Goal: Find specific page/section

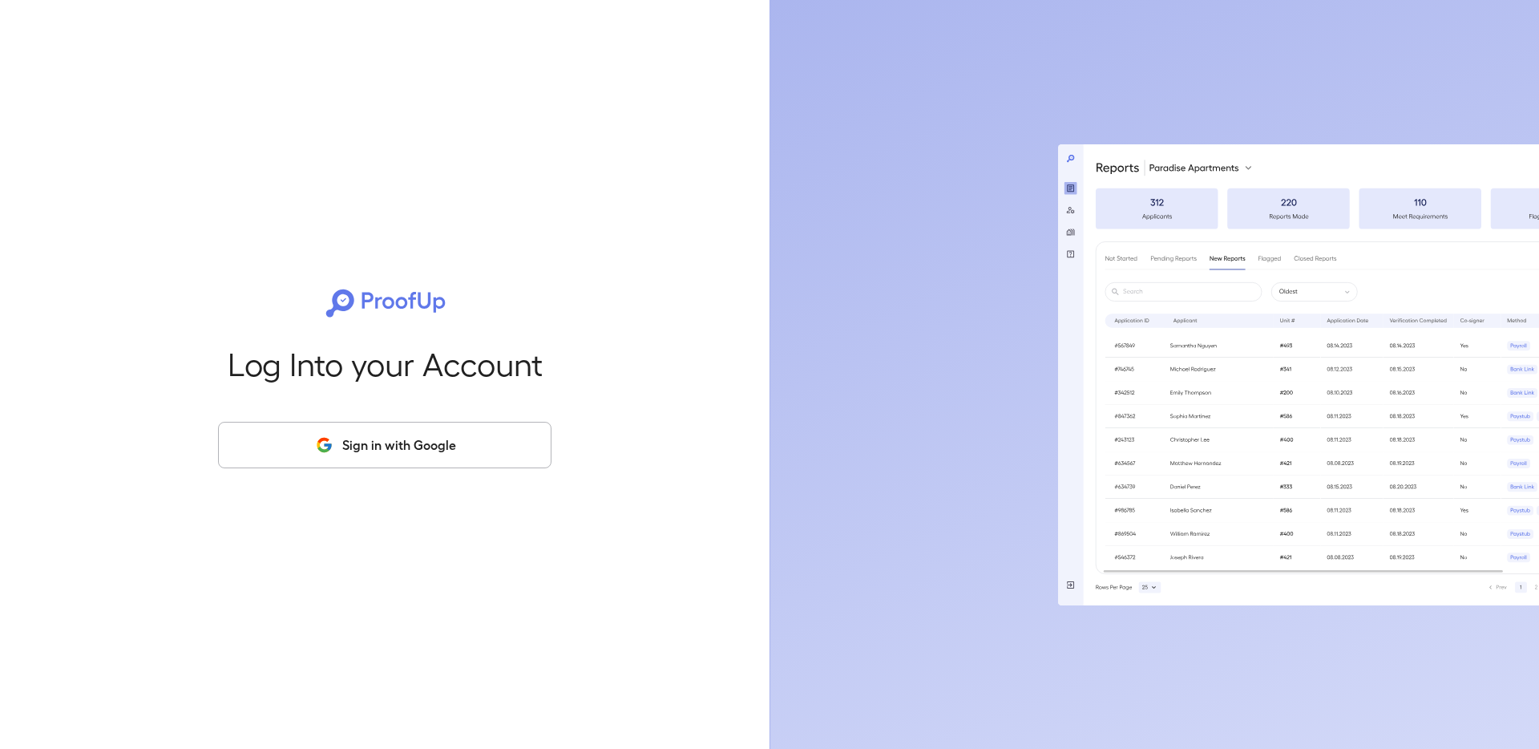
click at [432, 456] on button "Sign in with Google" at bounding box center [384, 445] width 333 height 46
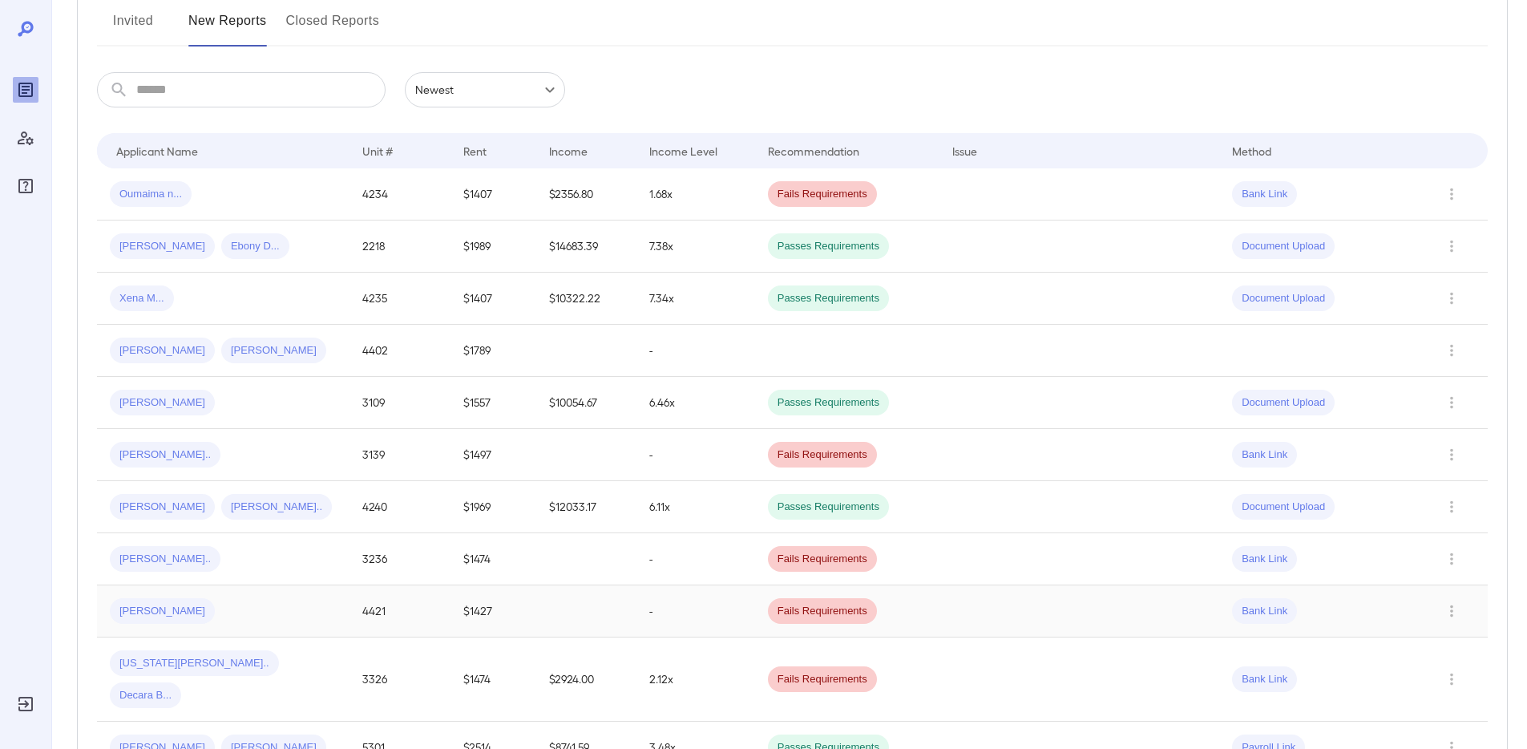
scroll to position [228, 0]
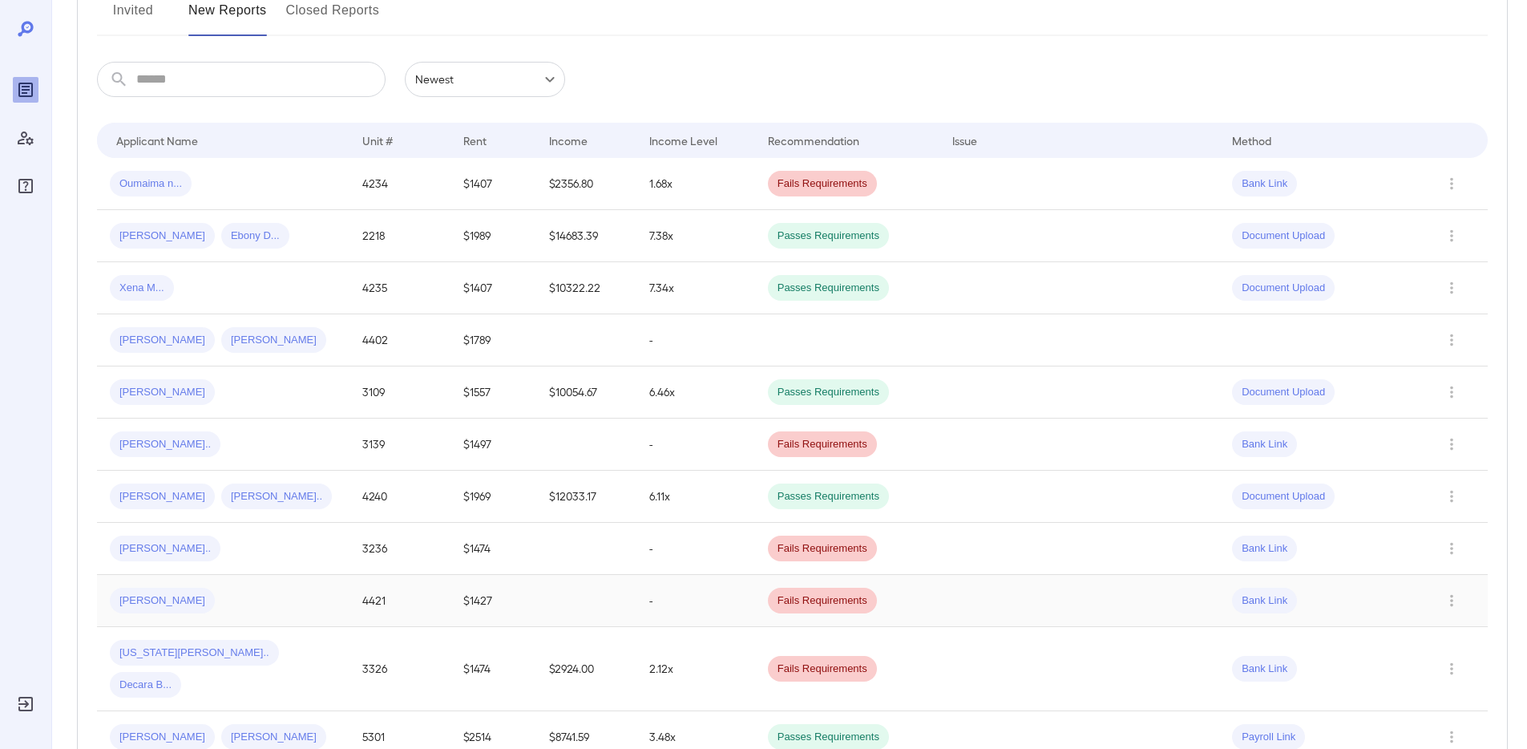
click at [215, 592] on div "[PERSON_NAME]" at bounding box center [223, 601] width 227 height 26
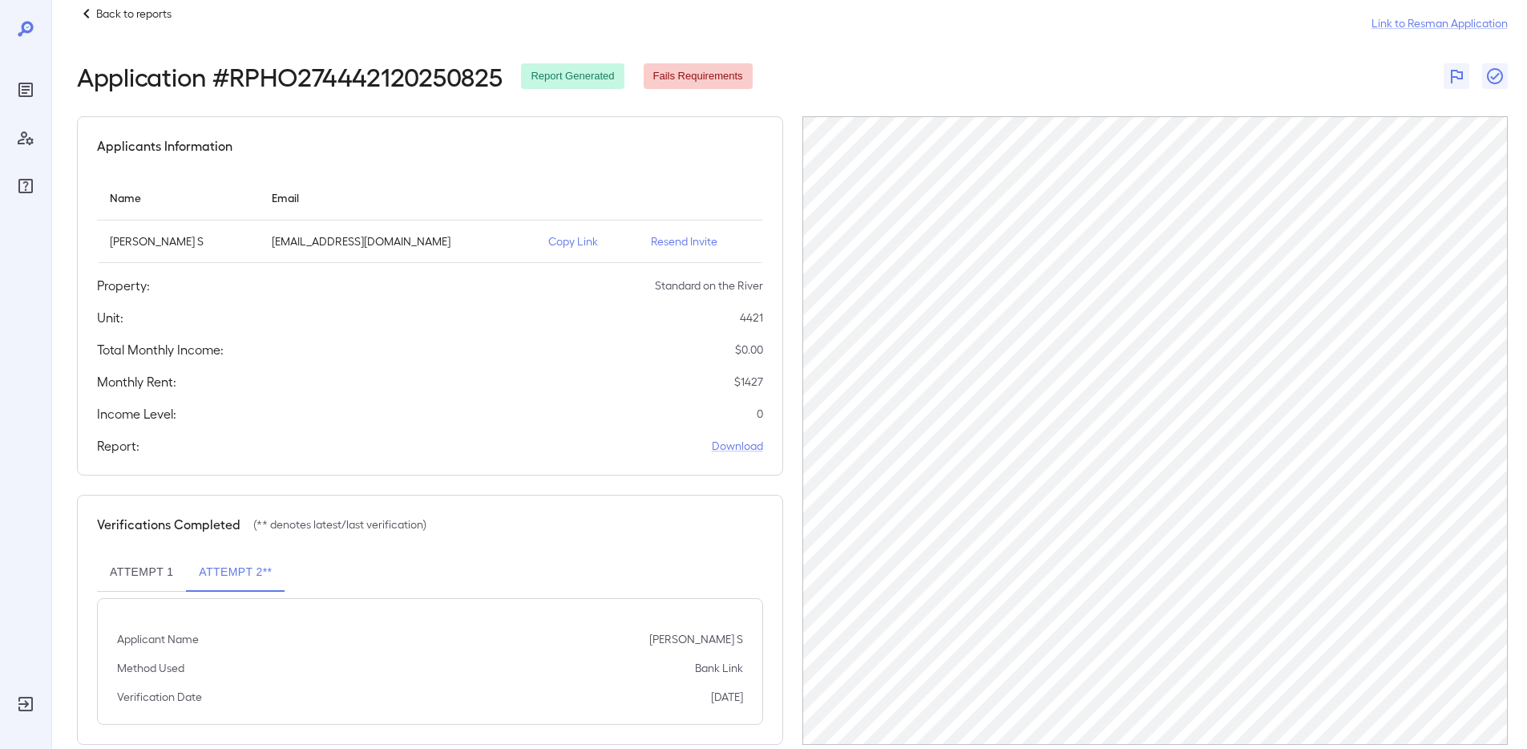
scroll to position [56, 0]
